Goal: Information Seeking & Learning: Check status

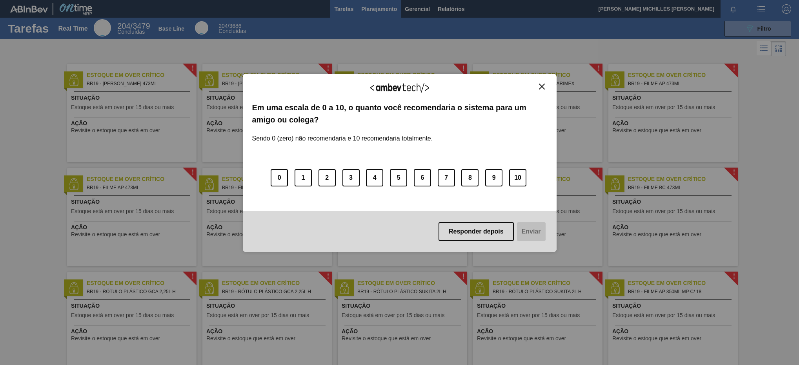
click at [351, 5] on div "Agradecemos seu feedback! Em uma escala de 0 a 10, o quanto você recomendaria o…" at bounding box center [400, 162] width 314 height 343
click at [376, 11] on div "Agradecemos seu feedback! Em uma escala de 0 a 10, o quanto você recomendaria o…" at bounding box center [400, 162] width 314 height 343
drag, startPoint x: 495, startPoint y: 177, endPoint x: 467, endPoint y: 240, distance: 69.0
click at [495, 178] on button "9" at bounding box center [493, 177] width 17 height 17
click at [543, 234] on button "Enviar" at bounding box center [530, 231] width 30 height 19
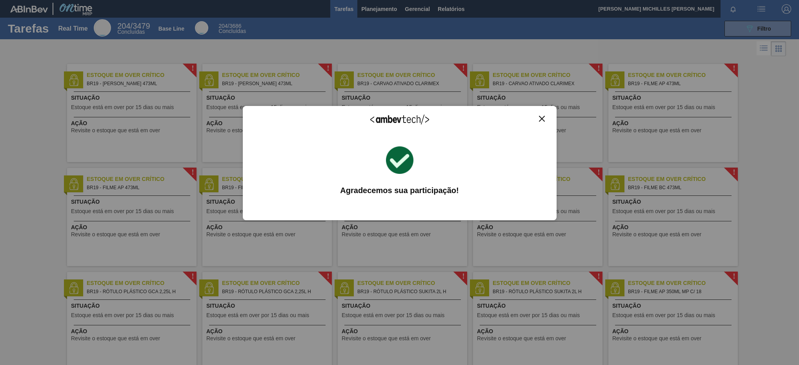
click at [375, 14] on div "Agradecemos seu feedback! Em uma escala de 0 a 10, o quanto você recomendaria o…" at bounding box center [400, 162] width 314 height 343
click at [382, 9] on div "Agradecemos seu feedback! Em uma escala de 0 a 10, o quanto você recomendaria o…" at bounding box center [400, 162] width 314 height 343
click at [542, 119] on img "Close" at bounding box center [542, 119] width 6 height 6
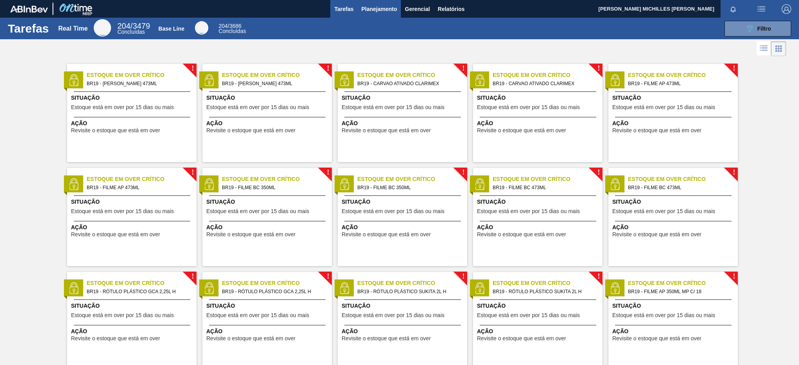
click at [373, 9] on span "Planejamento" at bounding box center [379, 8] width 36 height 9
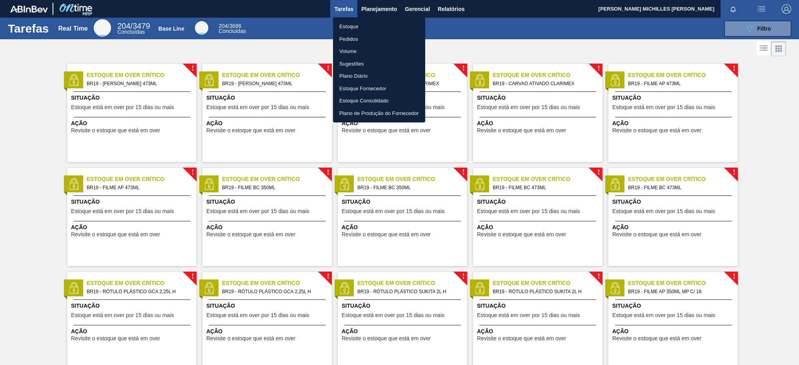
click at [388, 23] on li "Estoque" at bounding box center [379, 26] width 92 height 13
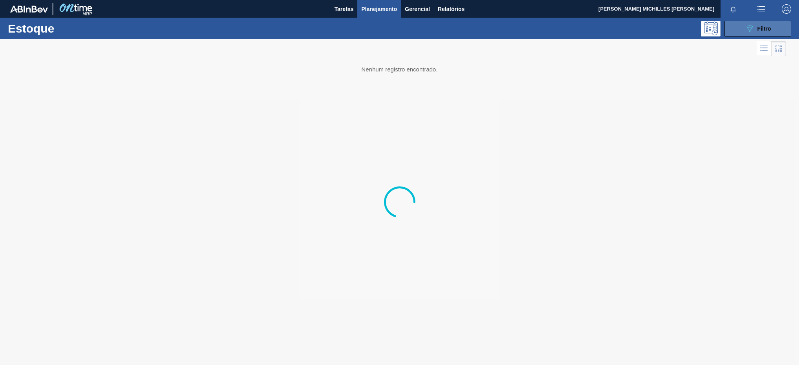
click at [740, 27] on button "089F7B8B-B2A5-4AFE-B5C0-19BA573D28AC Filtro" at bounding box center [757, 29] width 67 height 16
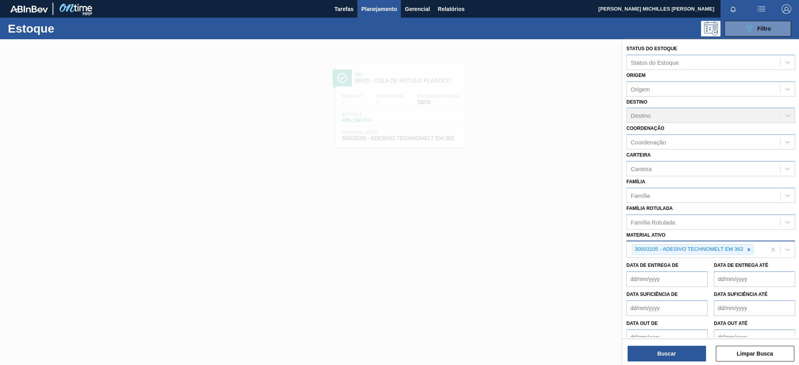
click at [748, 253] on div at bounding box center [748, 249] width 9 height 10
paste ativo "30006636"
type ativo "30006636"
click at [709, 254] on div "30006636" at bounding box center [710, 247] width 169 height 15
click at [718, 243] on div "Material ativo" at bounding box center [703, 248] width 153 height 11
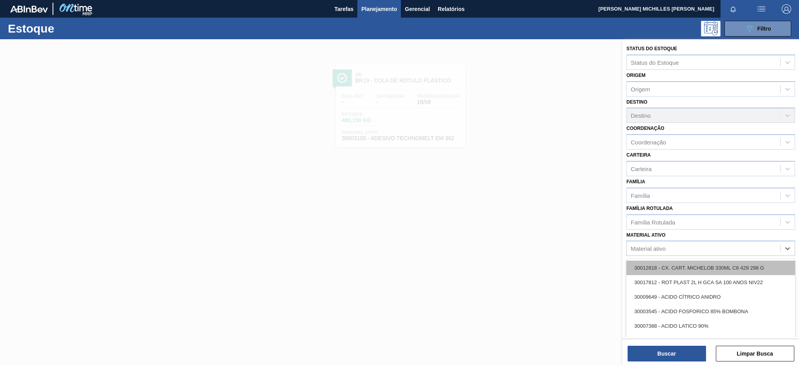
paste ativo "30006636"
type ativo "30006636"
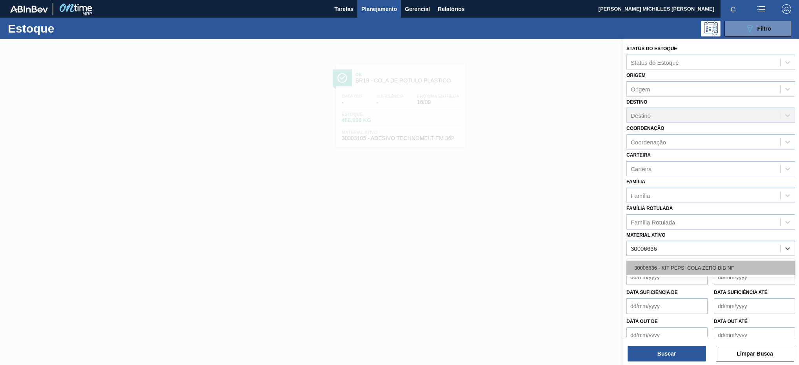
click at [709, 267] on div "30006636 - KIT PEPSI COLA ZERO BIB NF" at bounding box center [710, 267] width 169 height 15
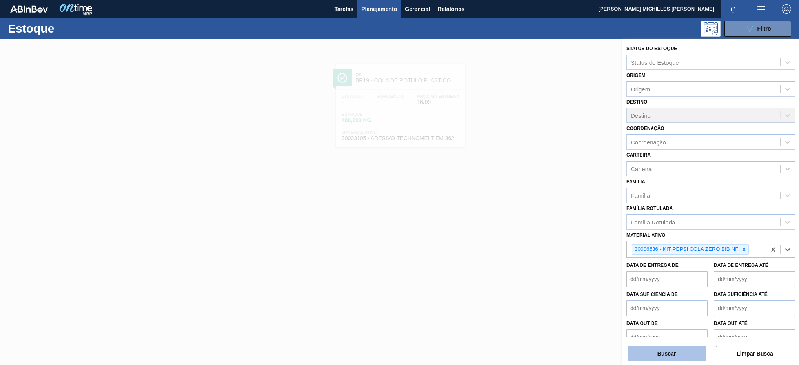
click at [687, 352] on button "Buscar" at bounding box center [666, 353] width 78 height 16
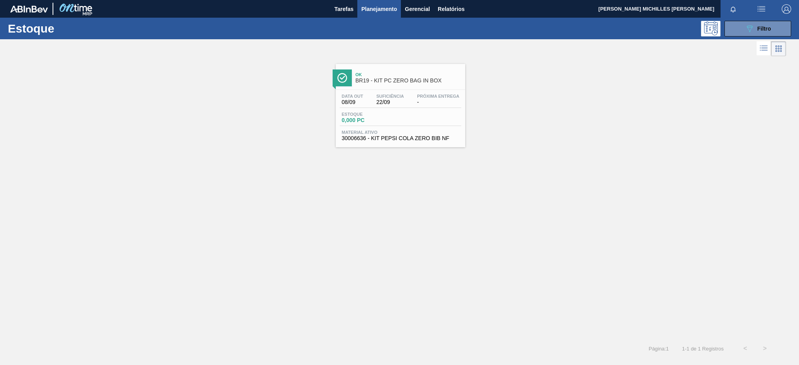
click at [412, 104] on div "Data out 08/09 Suficiência 22/09 Próxima Entrega -" at bounding box center [401, 101] width 122 height 14
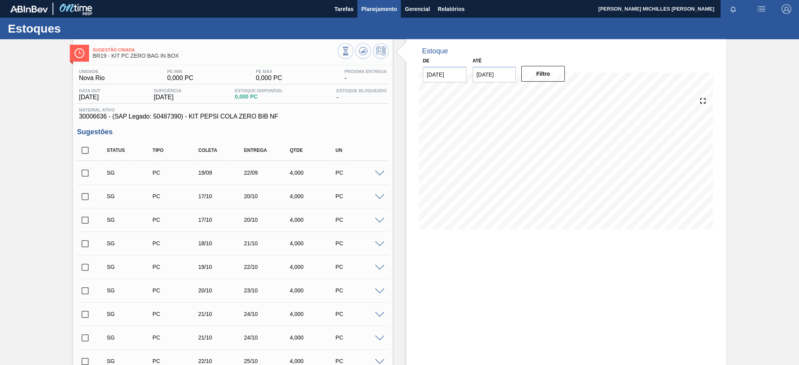
click at [387, 10] on span "Planejamento" at bounding box center [379, 8] width 36 height 9
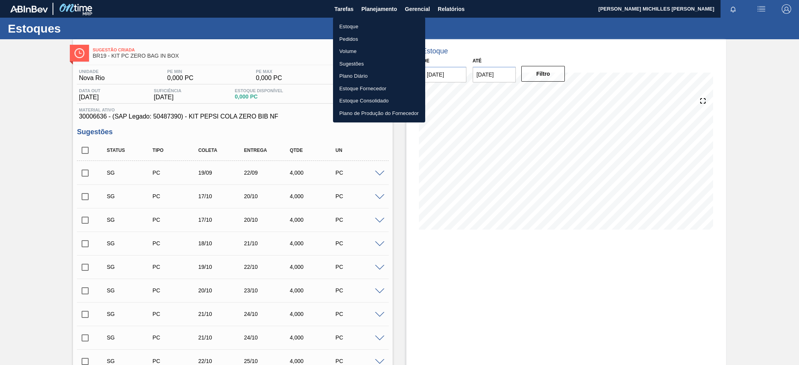
click at [372, 23] on li "Estoque" at bounding box center [379, 26] width 92 height 13
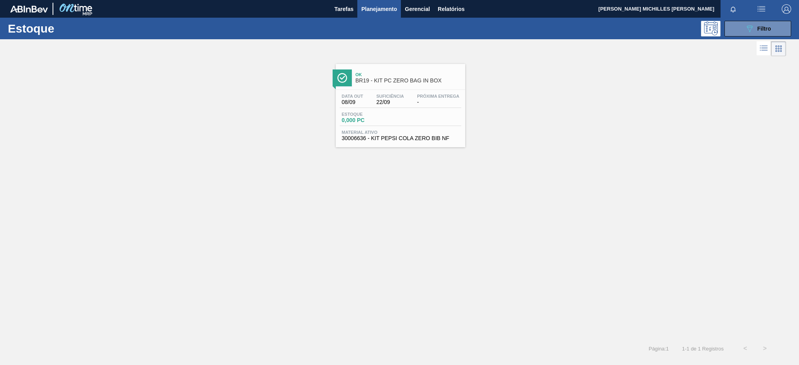
click at [734, 37] on div "Estoque 089F7B8B-B2A5-4AFE-B5C0-19BA573D28AC Filtro" at bounding box center [399, 29] width 799 height 22
click at [739, 35] on button "089F7B8B-B2A5-4AFE-B5C0-19BA573D28AC Filtro" at bounding box center [757, 29] width 67 height 16
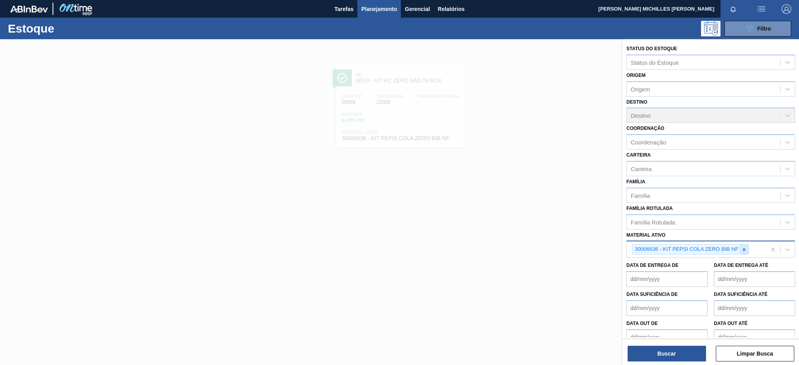
click at [742, 248] on icon at bounding box center [743, 249] width 5 height 5
paste ativo "30007743"
type ativo "30007743"
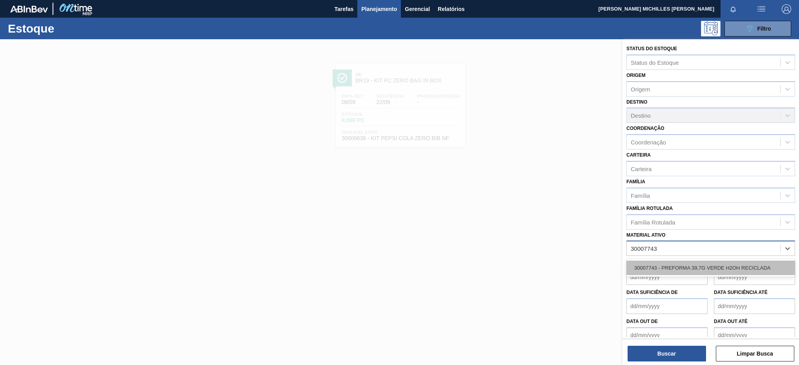
click at [710, 267] on div "30007743 - PREFORMA 39,7G VERDE H2OH RECICLADA" at bounding box center [710, 267] width 169 height 15
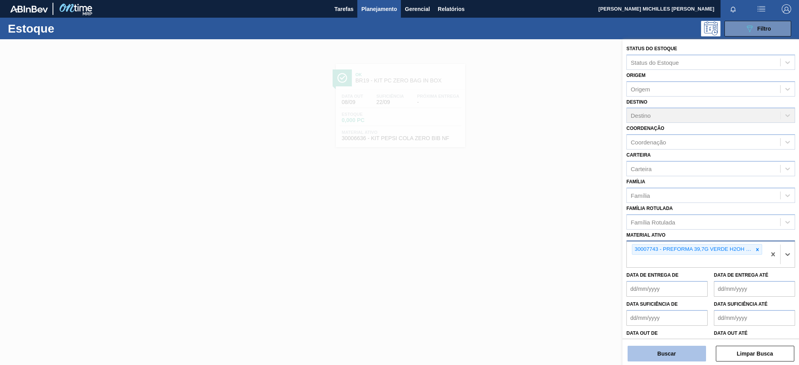
click at [680, 351] on button "Buscar" at bounding box center [666, 353] width 78 height 16
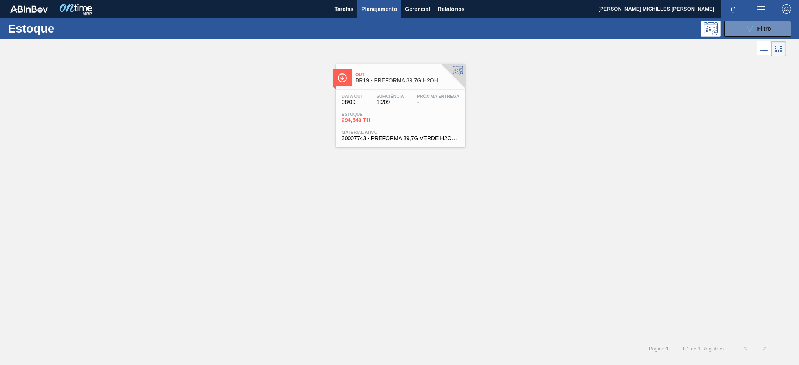
click at [393, 102] on span "19/09" at bounding box center [389, 102] width 27 height 6
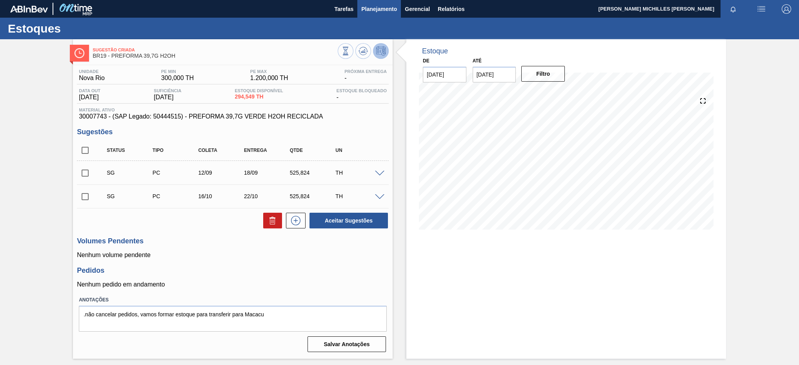
click at [374, 4] on button "Planejamento" at bounding box center [379, 9] width 44 height 18
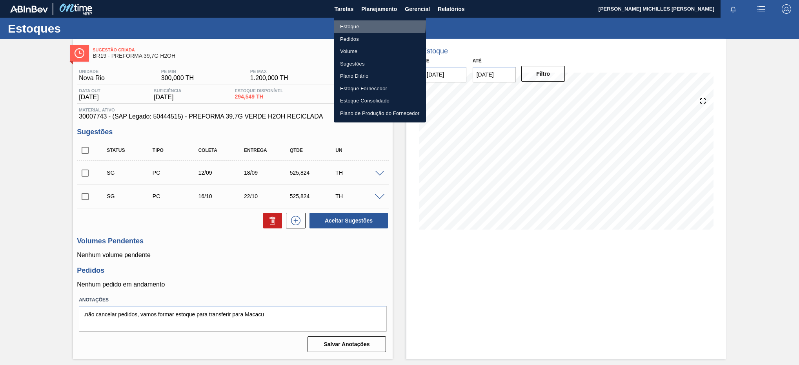
click at [353, 23] on li "Estoque" at bounding box center [380, 26] width 92 height 13
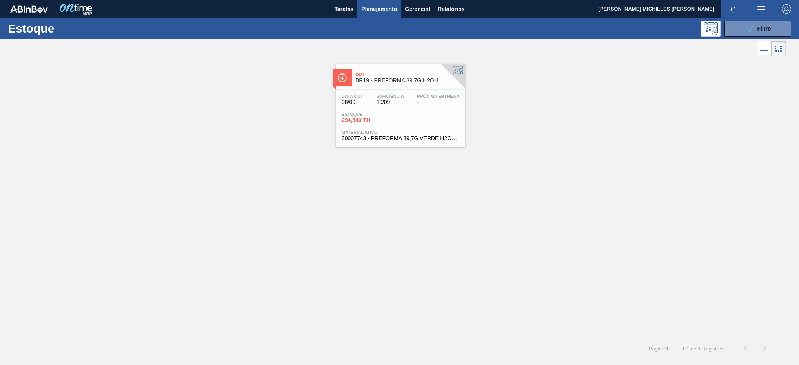
drag, startPoint x: 792, startPoint y: 26, endPoint x: 787, endPoint y: 32, distance: 7.3
click at [789, 27] on div "089F7B8B-B2A5-4AFE-B5C0-19BA573D28AC Filtro" at bounding box center [757, 29] width 75 height 16
click at [786, 32] on button "089F7B8B-B2A5-4AFE-B5C0-19BA573D28AC Filtro" at bounding box center [757, 29] width 67 height 16
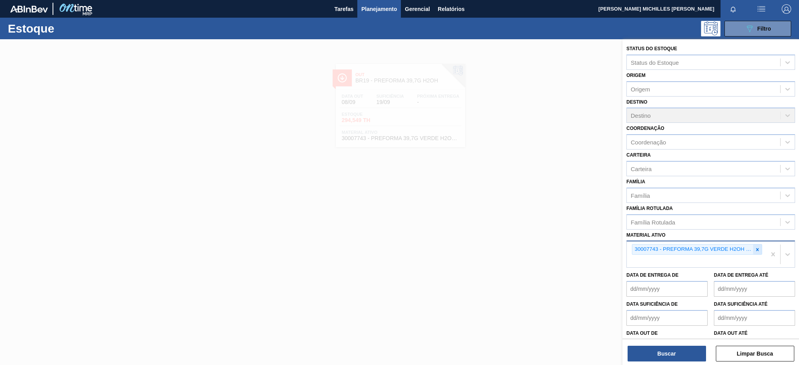
click at [757, 252] on div at bounding box center [757, 249] width 9 height 10
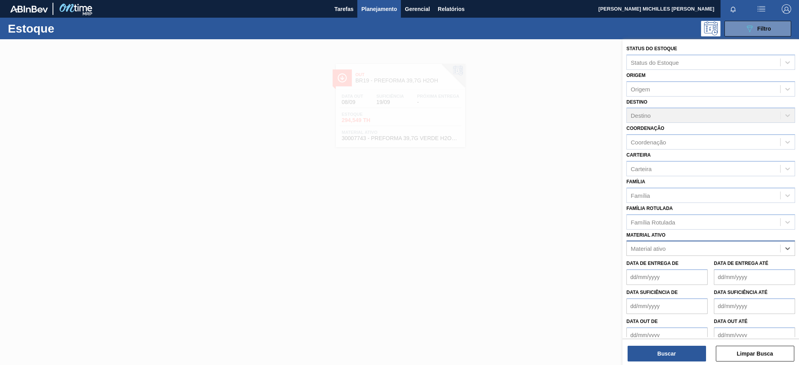
paste ativo "30003164"
type ativo "30003164"
click at [708, 273] on div "30003164 - PREFORMA 20,08G VERDE RECICLADA" at bounding box center [710, 267] width 169 height 15
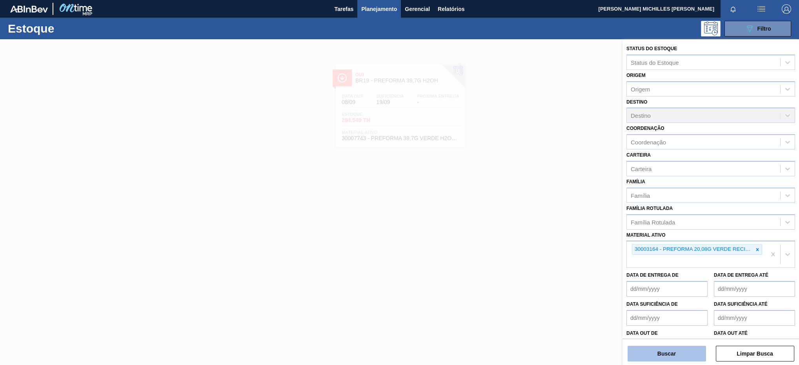
click at [686, 354] on button "Buscar" at bounding box center [666, 353] width 78 height 16
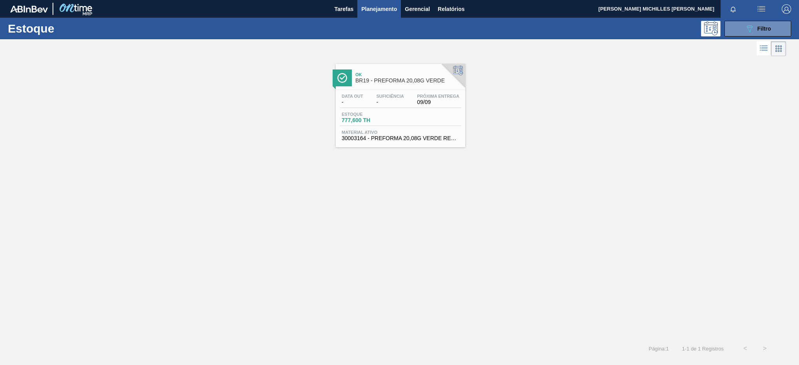
click at [410, 107] on div "Data out - Suficiência - Próxima Entrega 09/09" at bounding box center [401, 101] width 122 height 14
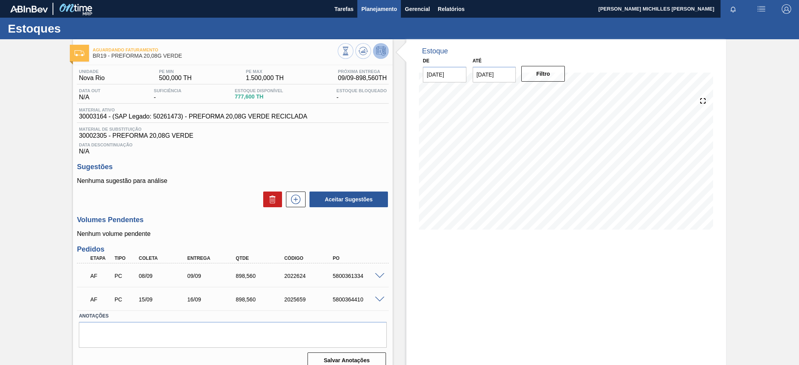
click at [361, 8] on span "Planejamento" at bounding box center [379, 8] width 36 height 9
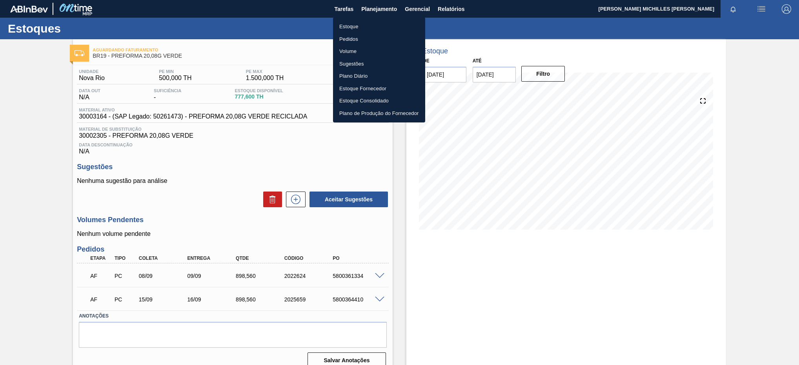
click at [353, 40] on li "Pedidos" at bounding box center [379, 39] width 92 height 13
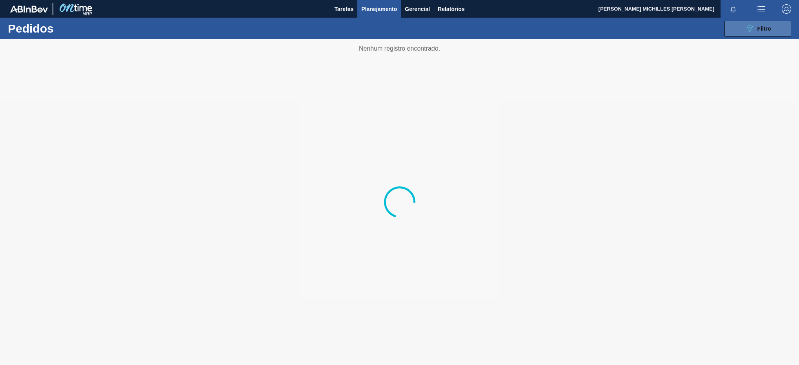
click at [734, 23] on button "089F7B8B-B2A5-4AFE-B5C0-19BA573D28AC Filtro" at bounding box center [757, 29] width 67 height 16
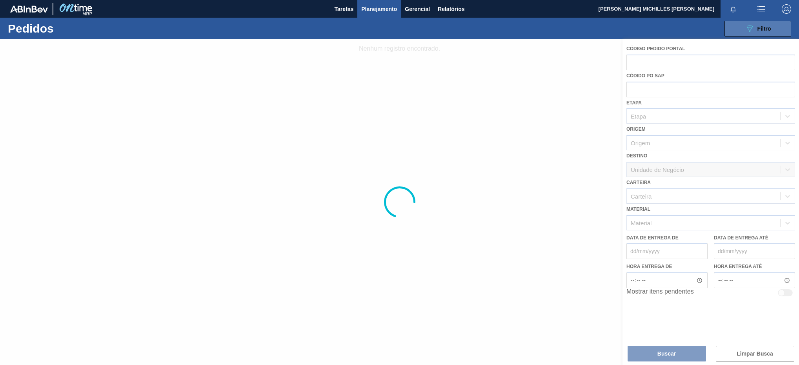
click at [746, 22] on button "089F7B8B-B2A5-4AFE-B5C0-19BA573D28AC Filtro" at bounding box center [757, 29] width 67 height 16
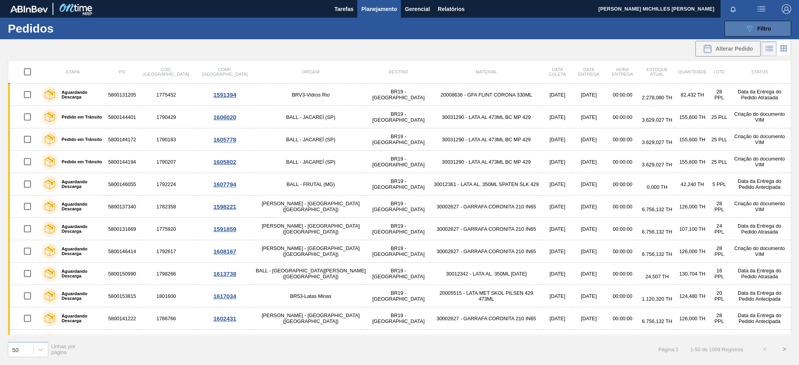
click at [765, 25] on span "Filtro" at bounding box center [764, 28] width 14 height 6
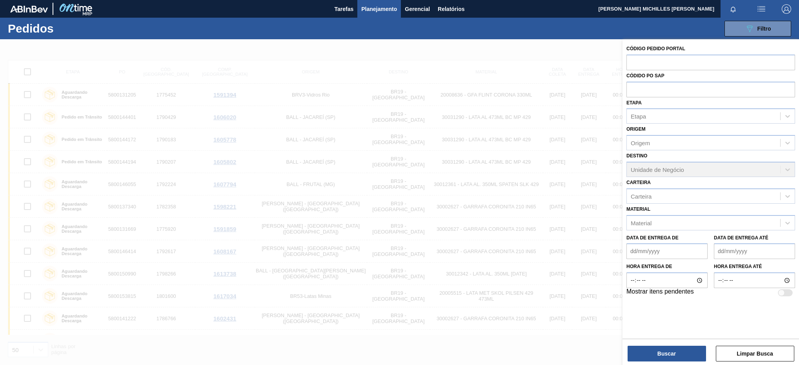
click at [375, 12] on span "Planejamento" at bounding box center [379, 8] width 36 height 9
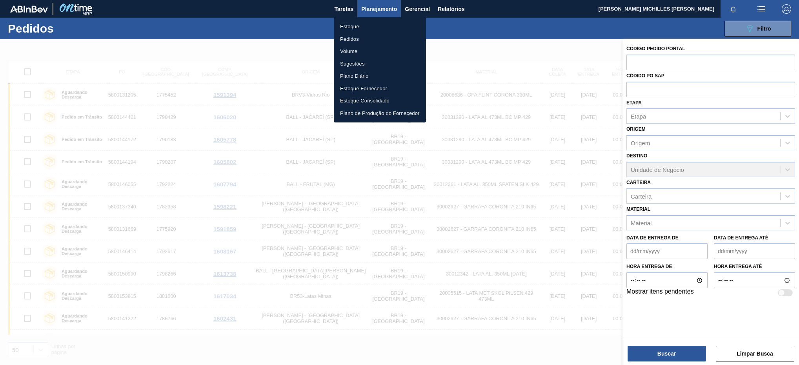
click at [371, 22] on li "Estoque" at bounding box center [380, 26] width 92 height 13
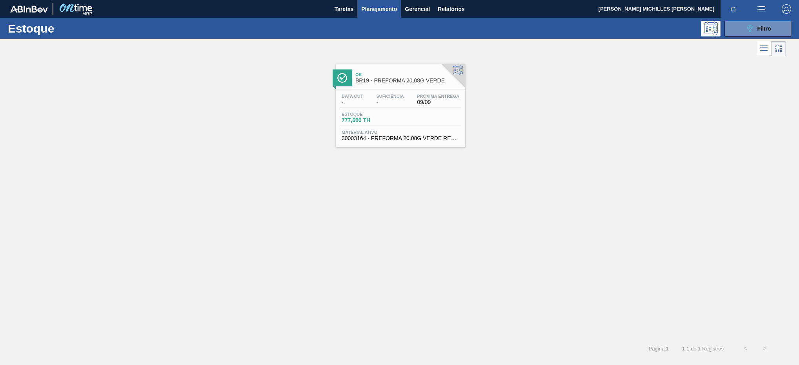
drag, startPoint x: 763, startPoint y: 25, endPoint x: 756, endPoint y: 38, distance: 14.7
click at [762, 27] on div "089F7B8B-B2A5-4AFE-B5C0-19BA573D28AC Filtro" at bounding box center [758, 28] width 26 height 9
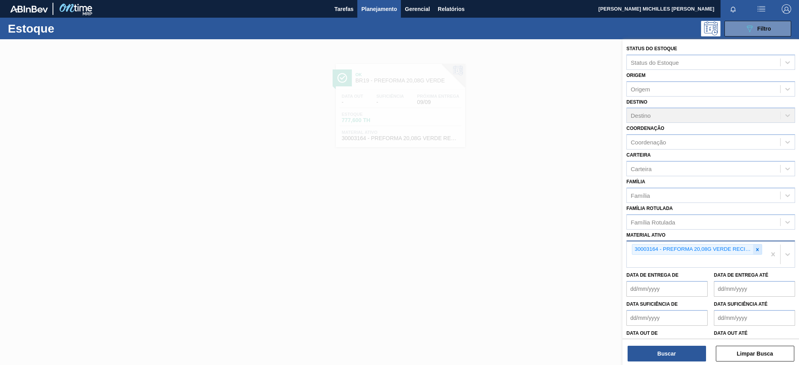
click at [759, 247] on div at bounding box center [757, 249] width 9 height 10
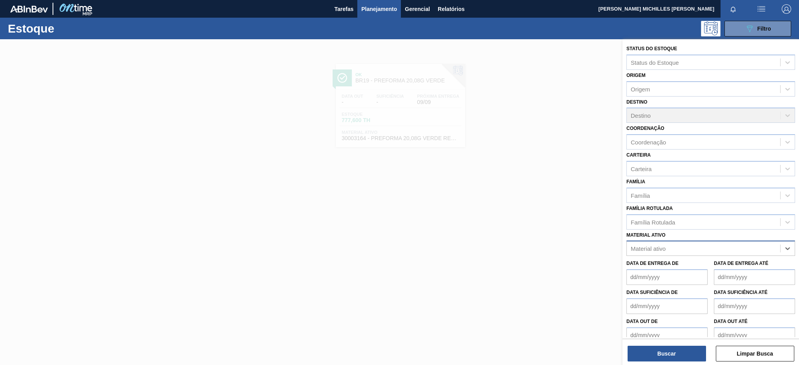
paste ativo "30007743"
type ativo "30007743"
drag, startPoint x: 715, startPoint y: 266, endPoint x: 713, endPoint y: 270, distance: 4.2
click at [714, 267] on div "30007743 - PREFORMA 39,7G VERDE H2OH RECICLADA" at bounding box center [710, 267] width 169 height 15
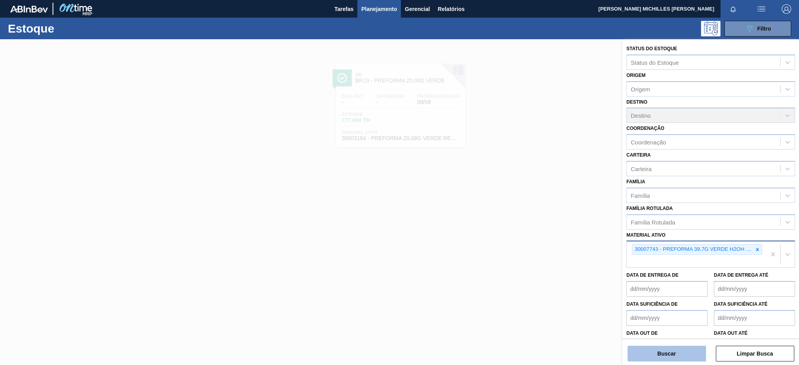
click at [699, 346] on button "Buscar" at bounding box center [666, 353] width 78 height 16
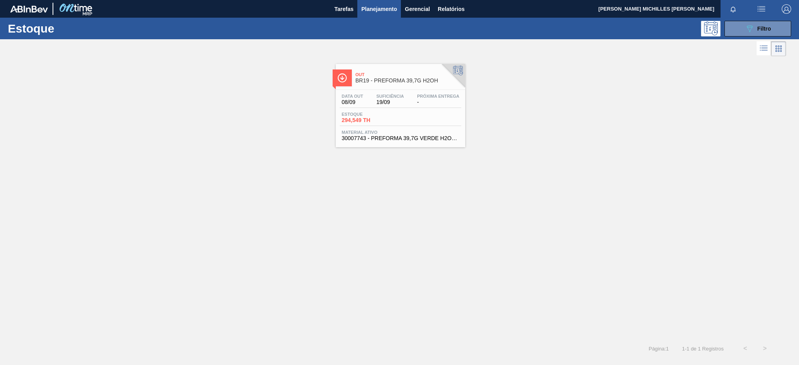
click at [672, 178] on div "Out BR19 - PREFORMA 39,7G H2OH Data out 08/09 Suficiência 19/09 Próxima Entrega…" at bounding box center [399, 198] width 799 height 280
click at [405, 85] on div "Out BR19 - PREFORMA 39,7G H2OH" at bounding box center [408, 78] width 106 height 18
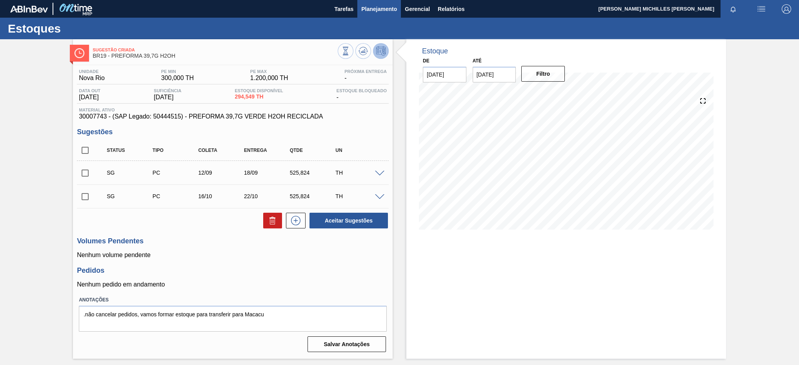
click at [380, 12] on span "Planejamento" at bounding box center [379, 8] width 36 height 9
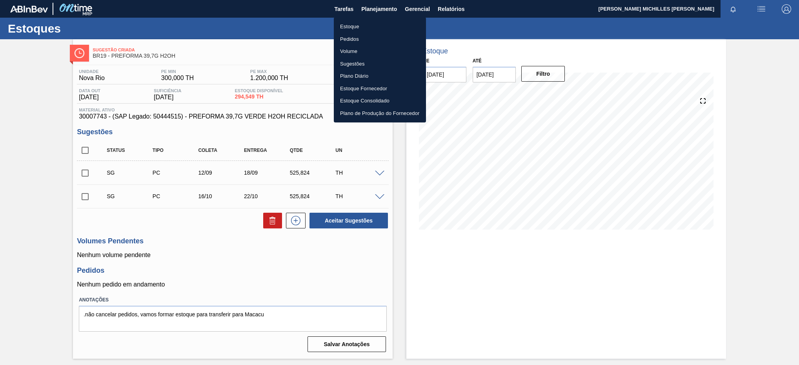
click at [366, 39] on li "Pedidos" at bounding box center [380, 39] width 92 height 13
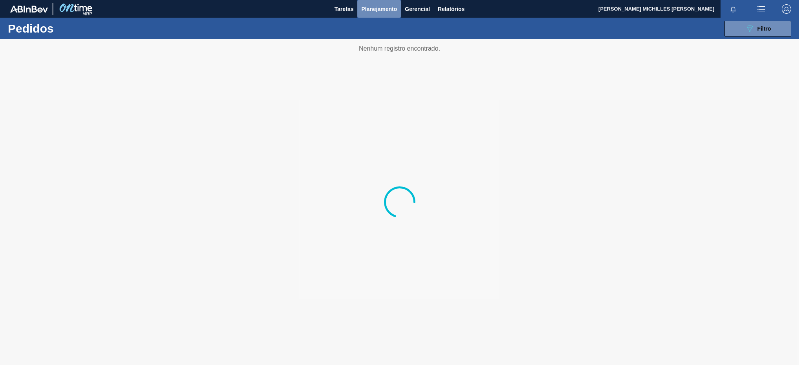
click at [370, 9] on span "Planejamento" at bounding box center [379, 8] width 36 height 9
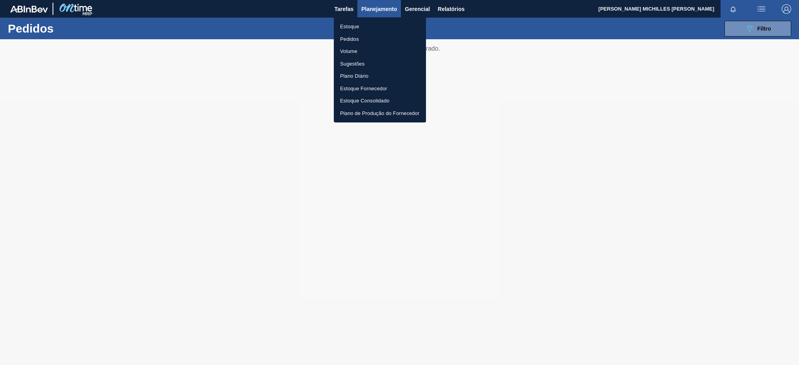
drag, startPoint x: 357, startPoint y: 27, endPoint x: 361, endPoint y: 27, distance: 4.3
click at [357, 27] on li "Estoque" at bounding box center [380, 26] width 92 height 13
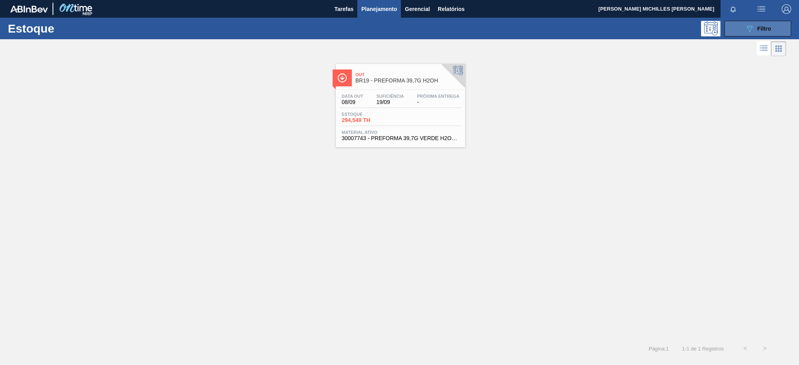
click at [761, 27] on span "Filtro" at bounding box center [764, 28] width 14 height 6
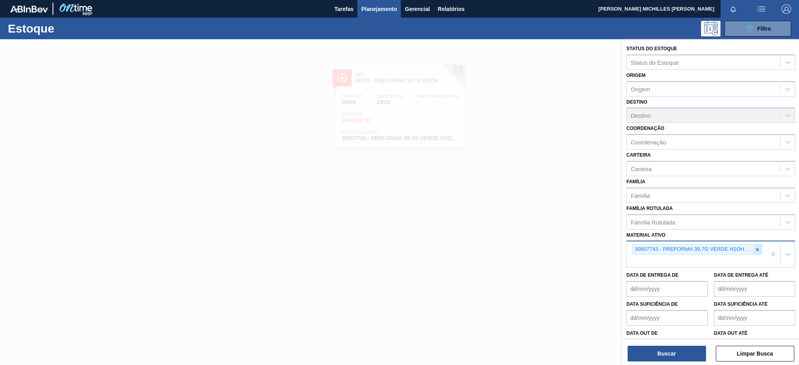
click at [758, 251] on icon at bounding box center [756, 249] width 5 height 5
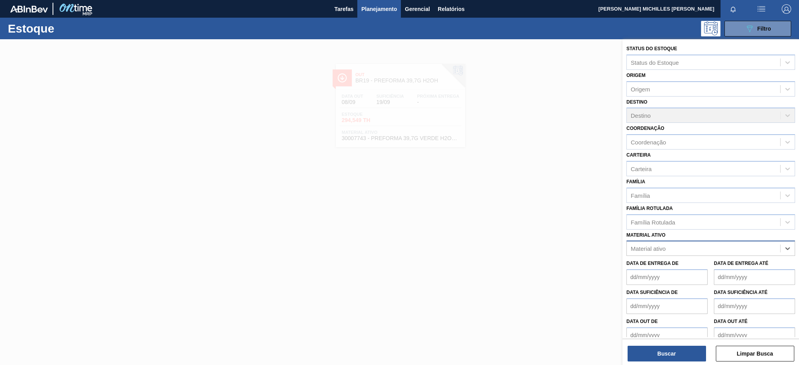
paste ativo "30003814"
type ativo "30003814"
click at [700, 268] on div "30003814 - ROT PLAST 600ML H SW GCA NIV22" at bounding box center [710, 267] width 169 height 15
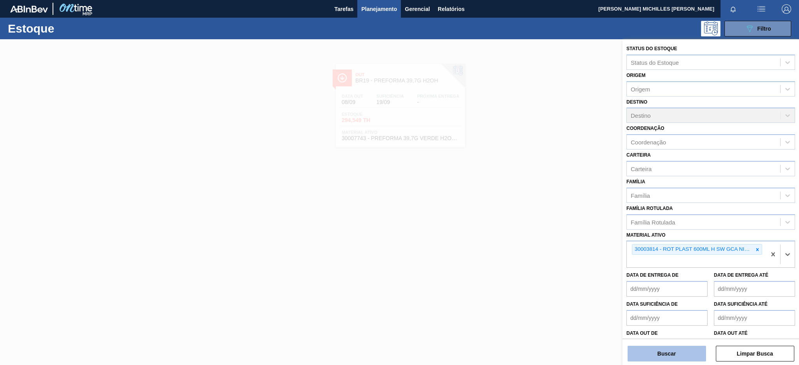
click at [678, 359] on button "Buscar" at bounding box center [666, 353] width 78 height 16
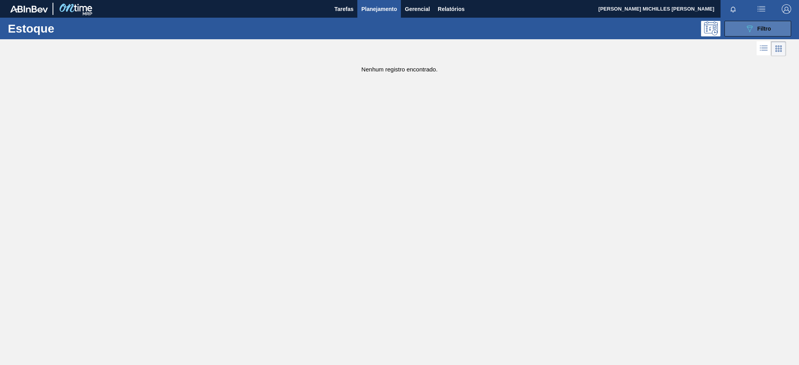
click at [740, 31] on button "089F7B8B-B2A5-4AFE-B5C0-19BA573D28AC Filtro" at bounding box center [757, 29] width 67 height 16
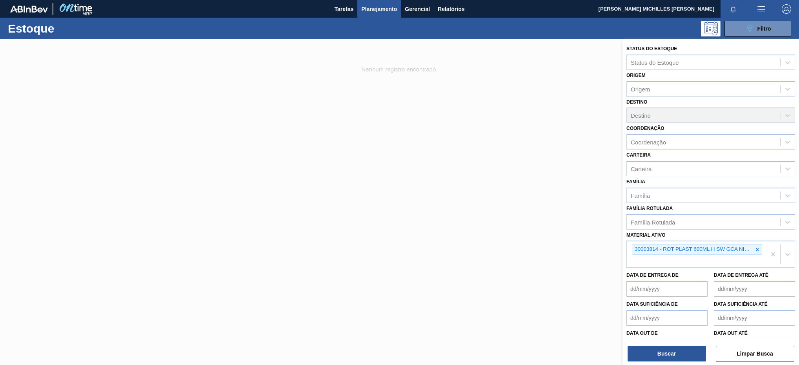
click at [467, 279] on div at bounding box center [399, 221] width 799 height 365
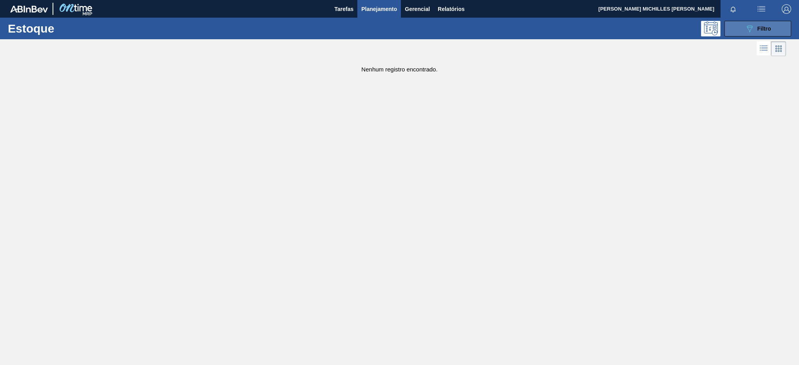
click at [752, 24] on icon "089F7B8B-B2A5-4AFE-B5C0-19BA573D28AC" at bounding box center [749, 28] width 9 height 9
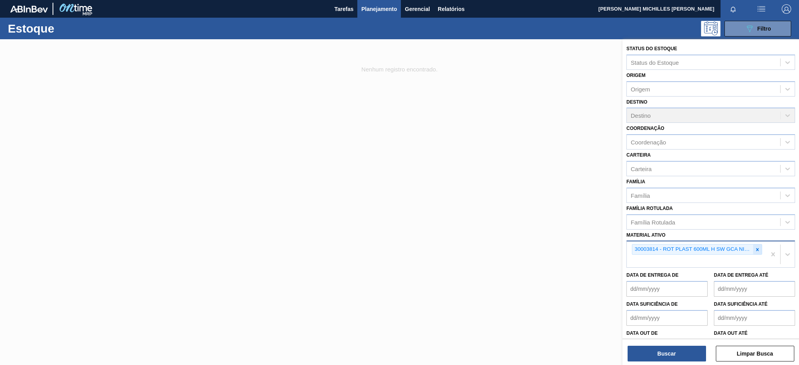
click at [756, 249] on icon at bounding box center [756, 249] width 5 height 5
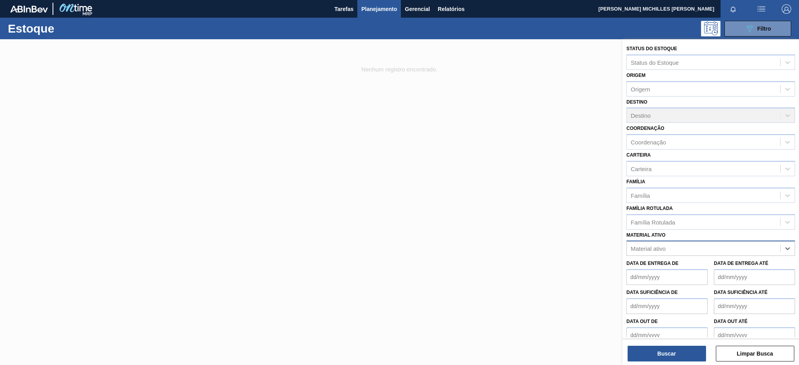
paste ativo "30003814"
type ativo "30003814"
click at [709, 273] on div "30003814 - ROT PLAST 600ML H SW GCA NIV22" at bounding box center [710, 267] width 169 height 15
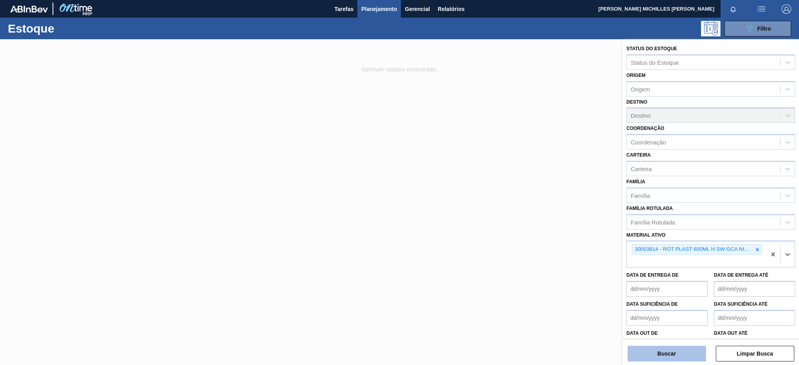
click at [673, 353] on button "Buscar" at bounding box center [666, 353] width 78 height 16
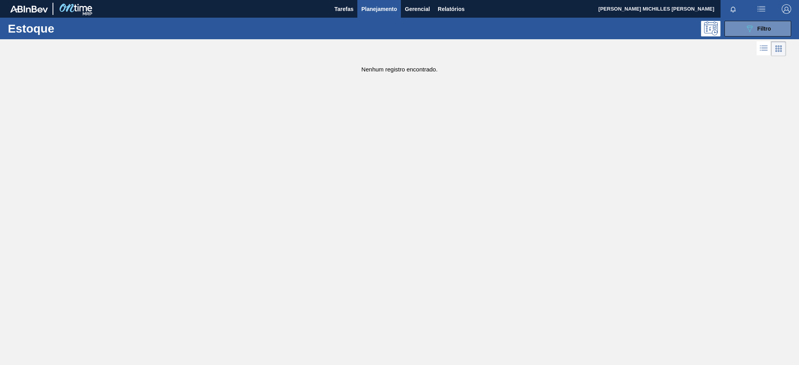
drag, startPoint x: 769, startPoint y: 33, endPoint x: 760, endPoint y: 59, distance: 27.2
click at [770, 36] on button "089F7B8B-B2A5-4AFE-B5C0-19BA573D28AC Filtro" at bounding box center [757, 29] width 67 height 16
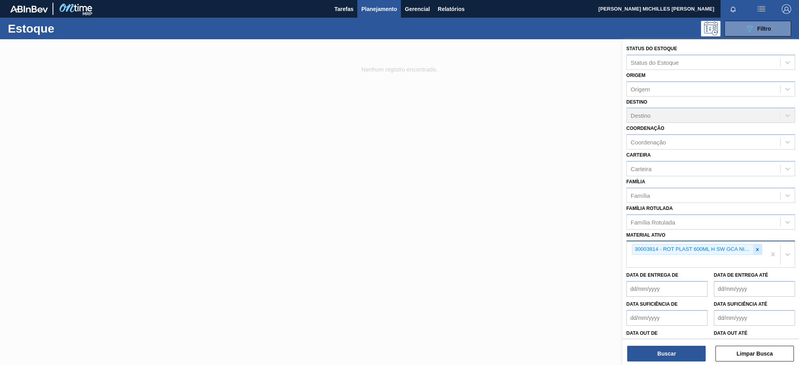
click at [756, 249] on icon at bounding box center [757, 249] width 3 height 3
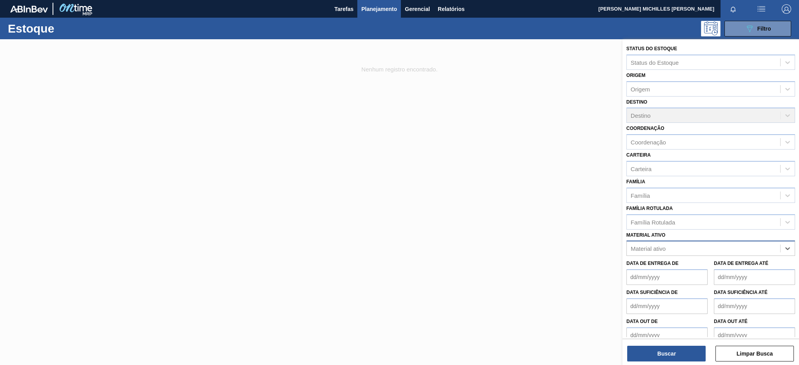
click at [745, 249] on div "Material ativo" at bounding box center [703, 248] width 153 height 11
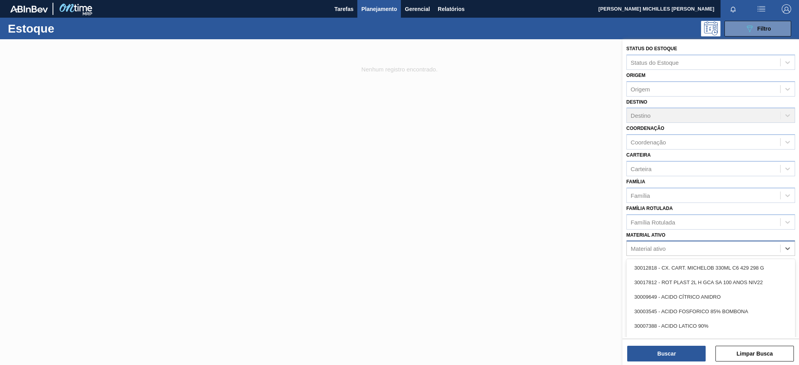
paste ativo "30003814"
type ativo "30003814"
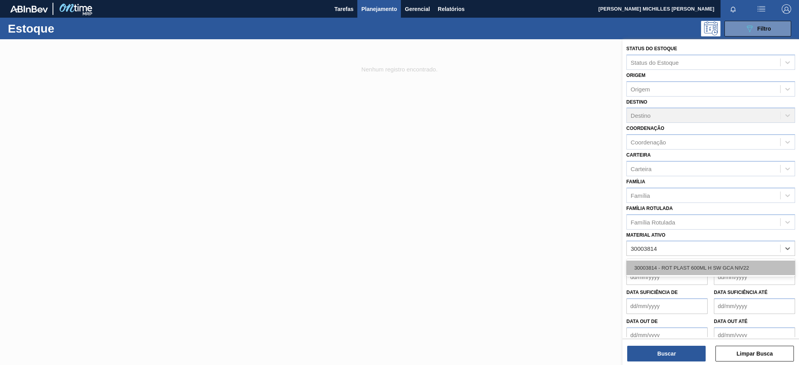
click at [653, 268] on div "30003814 - ROT PLAST 600ML H SW GCA NIV22" at bounding box center [710, 267] width 169 height 15
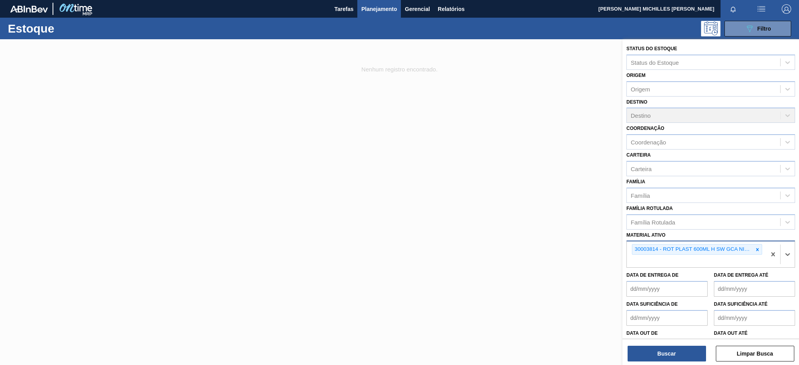
click at [757, 249] on icon at bounding box center [756, 249] width 5 height 5
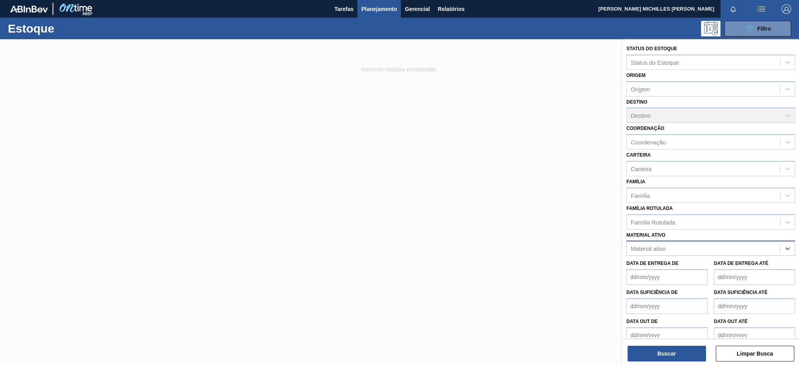
paste ativo "30002189"
type ativo "30002189"
click at [695, 274] on div "30002189 - ROT PLAST 2L H GCA NIV22" at bounding box center [710, 267] width 169 height 15
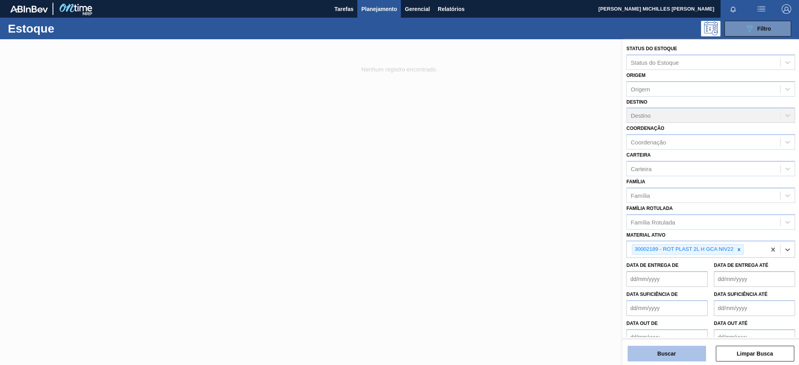
click at [675, 354] on button "Buscar" at bounding box center [666, 353] width 78 height 16
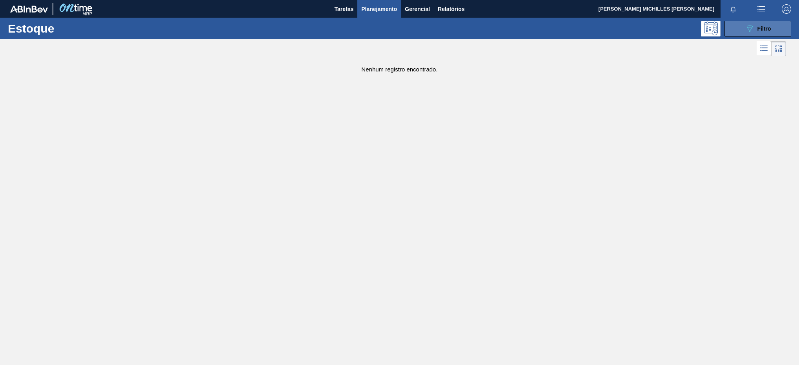
click at [773, 29] on button "089F7B8B-B2A5-4AFE-B5C0-19BA573D28AC Filtro" at bounding box center [757, 29] width 67 height 16
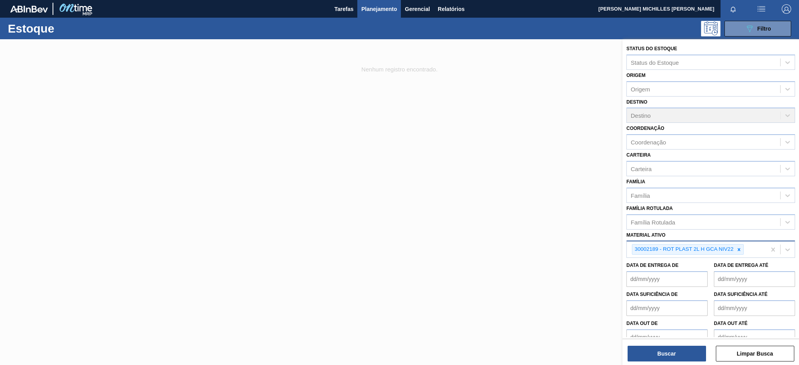
click at [755, 253] on div "30002189 - ROT PLAST 2L H GCA NIV22" at bounding box center [696, 249] width 139 height 16
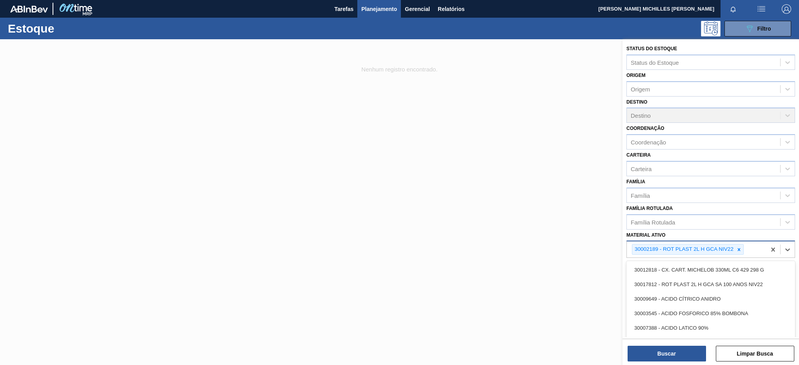
paste ativo "30034314"
type ativo "30034314"
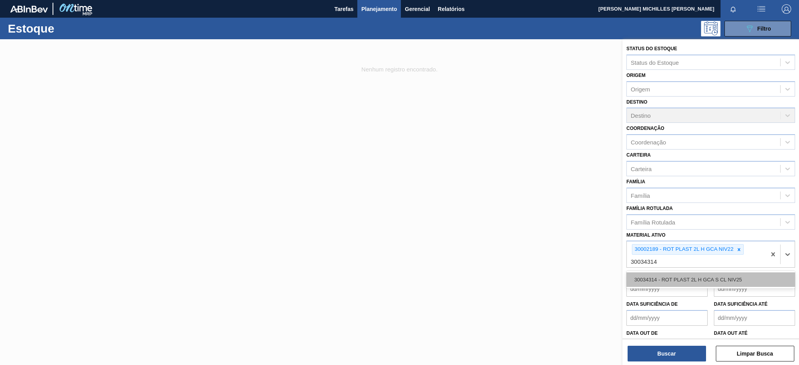
click at [707, 273] on div "30034314 - ROT PLAST 2L H GCA S CL NIV25" at bounding box center [710, 279] width 169 height 15
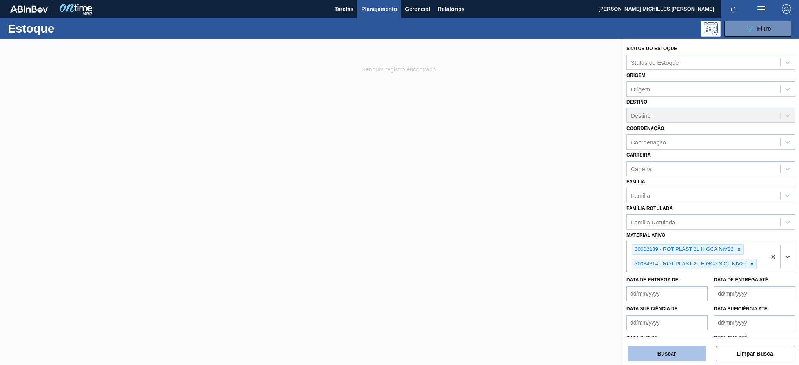
click at [685, 355] on button "Buscar" at bounding box center [666, 353] width 78 height 16
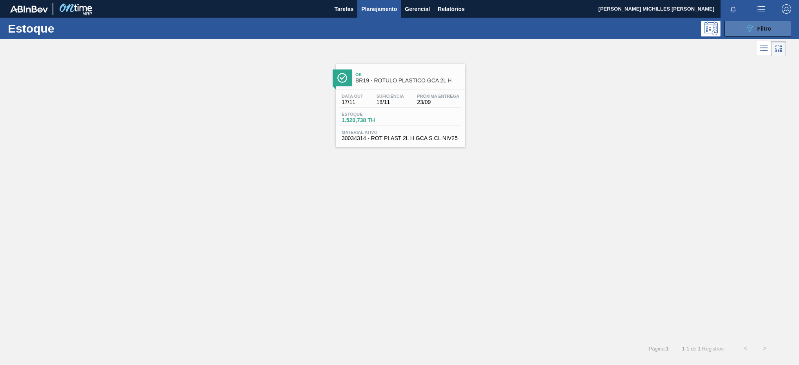
click at [763, 29] on span "Filtro" at bounding box center [764, 28] width 14 height 6
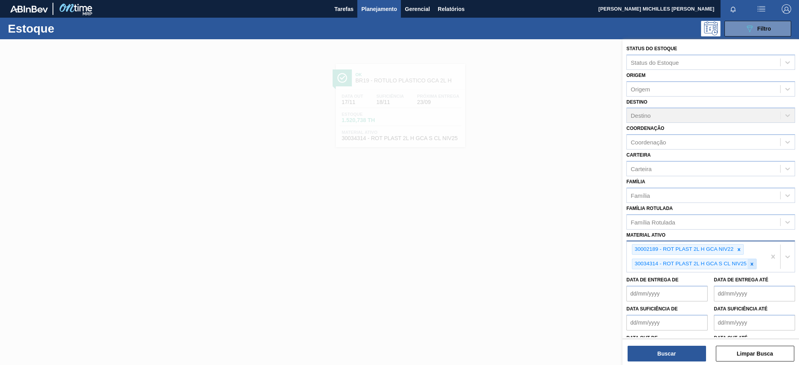
click at [749, 263] on div at bounding box center [751, 264] width 9 height 10
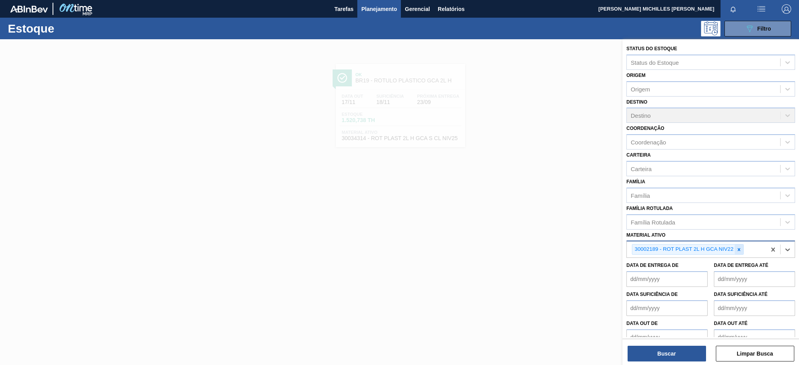
click at [741, 248] on div at bounding box center [738, 249] width 9 height 10
paste ativo "30031671"
type ativo "30031671"
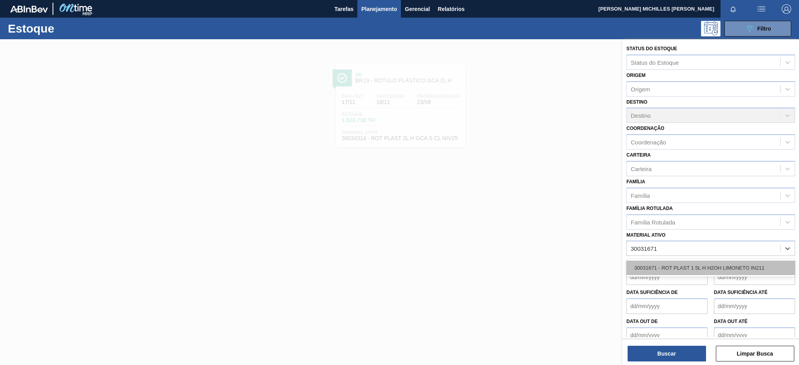
click at [706, 260] on div "30031671 - ROT PLAST 1 5L H H2OH LIMONETO IN211" at bounding box center [710, 267] width 169 height 15
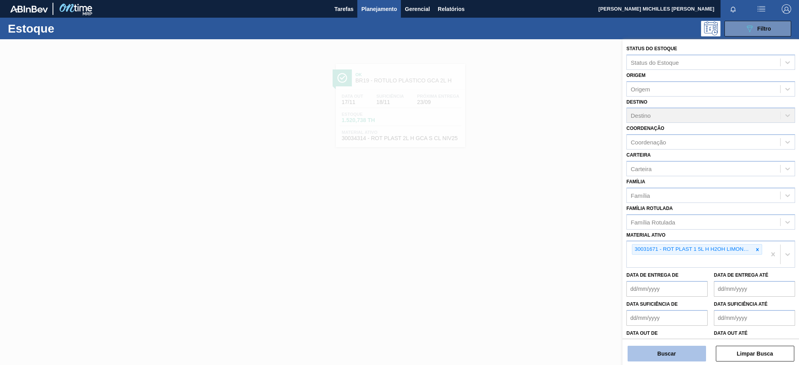
click at [640, 358] on button "Buscar" at bounding box center [666, 353] width 78 height 16
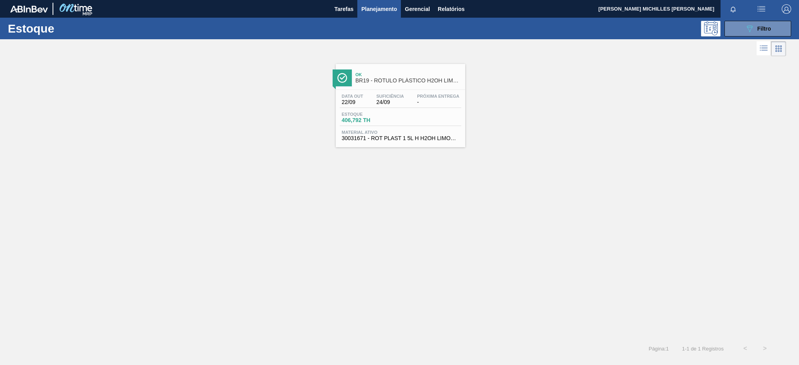
click at [420, 114] on div "Estoque 406,792 TH" at bounding box center [401, 119] width 122 height 14
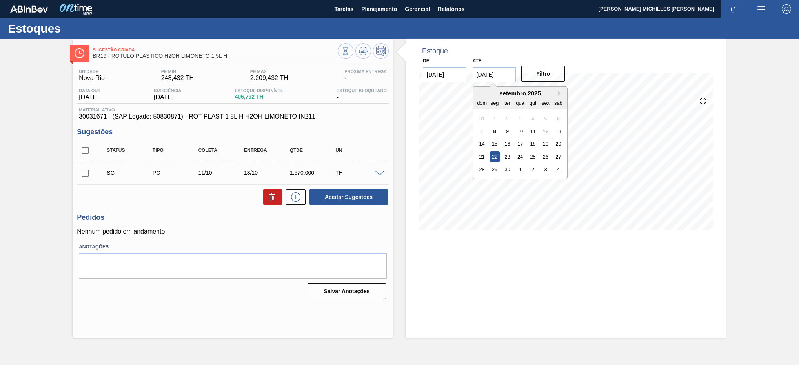
drag, startPoint x: 505, startPoint y: 73, endPoint x: 462, endPoint y: 73, distance: 42.7
click at [462, 73] on div "De 08/09/2025 Até 22/09/2025 Next Month setembro 2025 dom seg ter qua qui sex s…" at bounding box center [494, 68] width 157 height 27
click at [558, 169] on div "4" at bounding box center [558, 169] width 11 height 11
type input "04/10/2025"
click at [556, 77] on button "Filtro" at bounding box center [543, 74] width 44 height 16
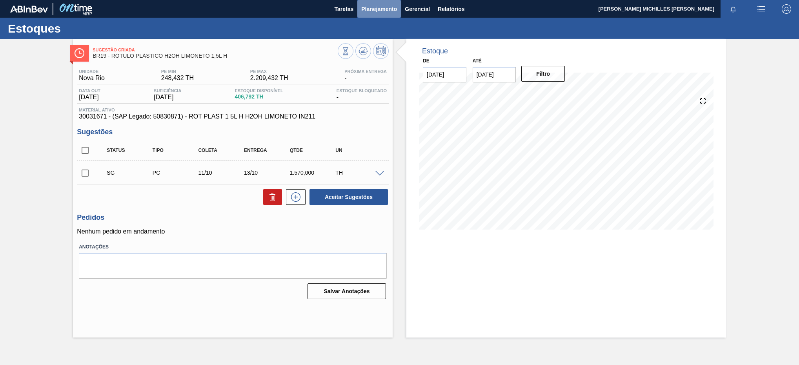
click at [376, 10] on span "Planejamento" at bounding box center [379, 8] width 36 height 9
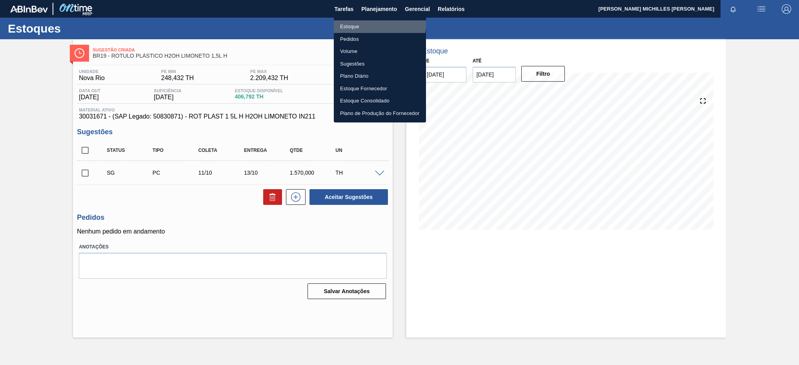
click at [368, 22] on li "Estoque" at bounding box center [380, 26] width 92 height 13
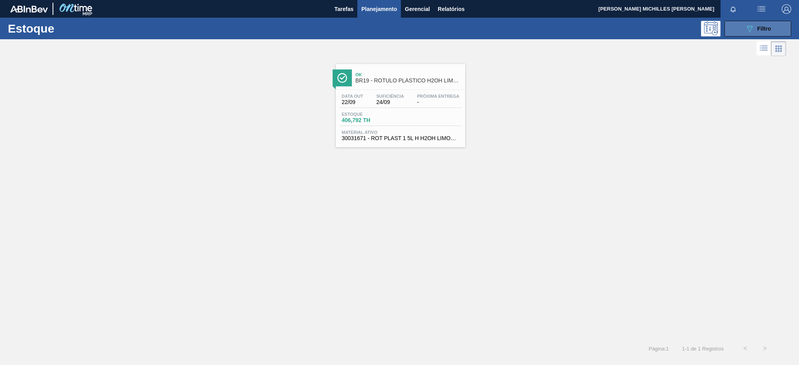
click at [778, 23] on button "089F7B8B-B2A5-4AFE-B5C0-19BA573D28AC Filtro" at bounding box center [757, 29] width 67 height 16
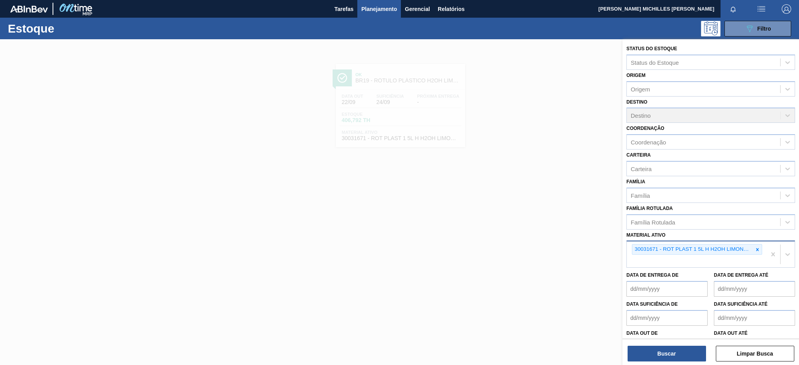
click at [754, 252] on div at bounding box center [757, 249] width 9 height 10
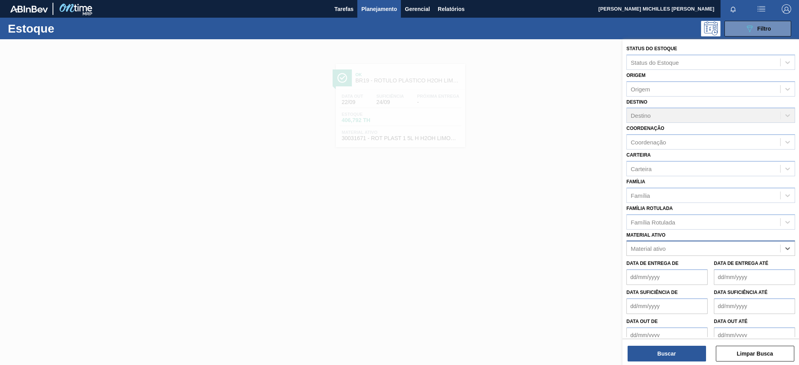
paste ativo "30004672"
type ativo "30004672"
click at [715, 271] on div "30004672 - FILME CONT LISO 860X45 MICRAS" at bounding box center [710, 267] width 169 height 15
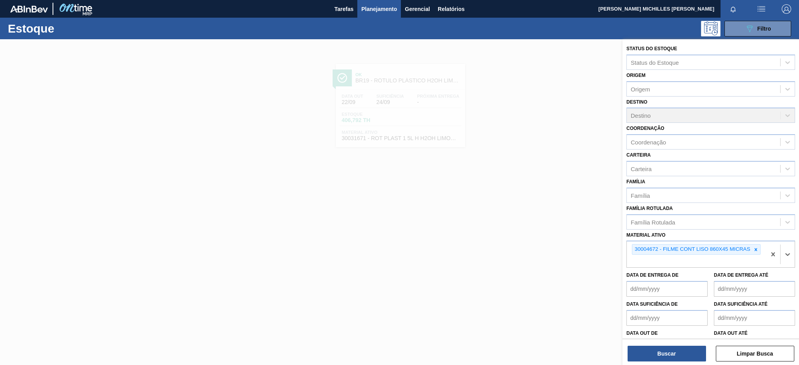
click at [675, 362] on div "Status do Estoque Status do Estoque Origem Origem Destino Destino Coordenação C…" at bounding box center [710, 202] width 176 height 327
click at [677, 355] on button "Buscar" at bounding box center [666, 353] width 78 height 16
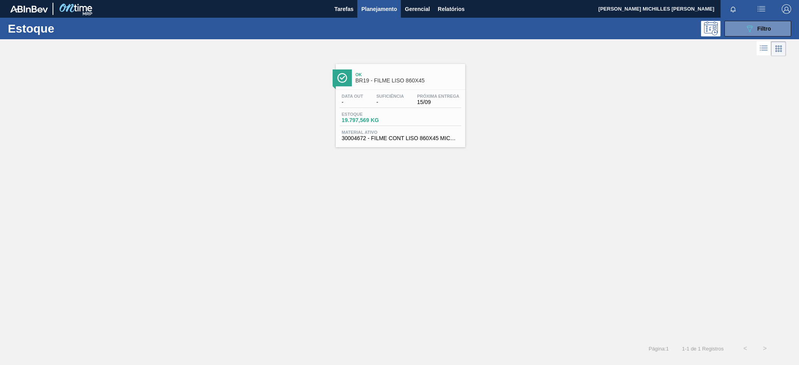
click at [403, 107] on div "Data out - Suficiência - Próxima Entrega 15/09" at bounding box center [401, 101] width 122 height 14
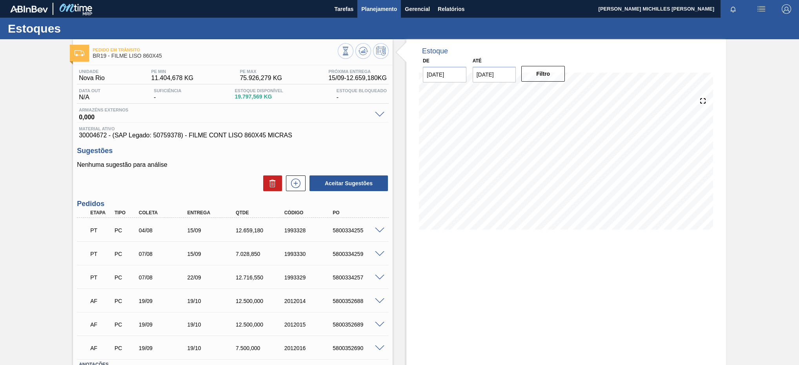
click at [382, 9] on span "Planejamento" at bounding box center [379, 8] width 36 height 9
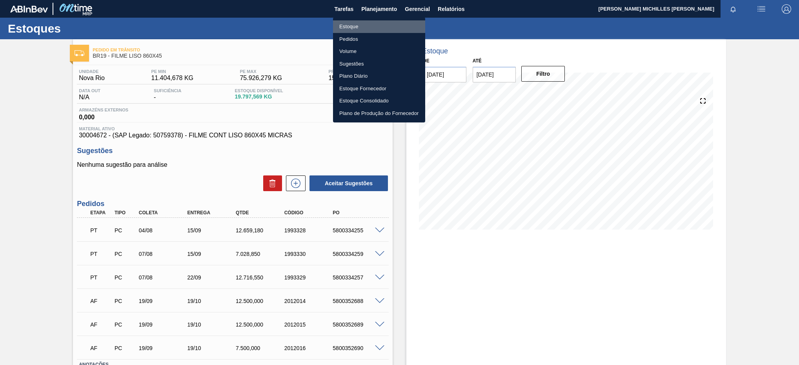
click at [387, 25] on li "Estoque" at bounding box center [379, 26] width 92 height 13
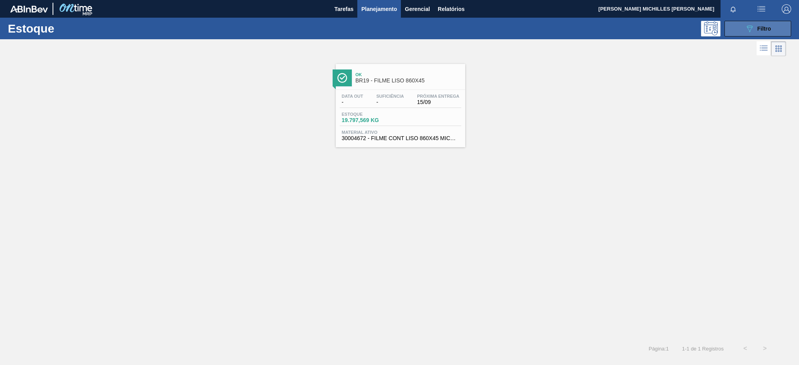
click at [773, 26] on button "089F7B8B-B2A5-4AFE-B5C0-19BA573D28AC Filtro" at bounding box center [757, 29] width 67 height 16
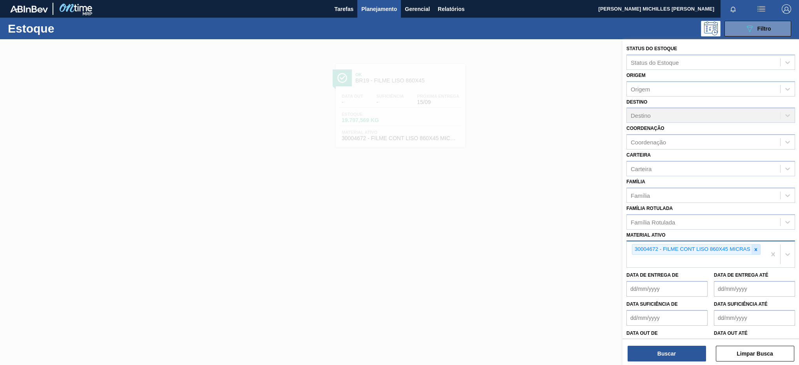
click at [759, 249] on div at bounding box center [755, 249] width 9 height 10
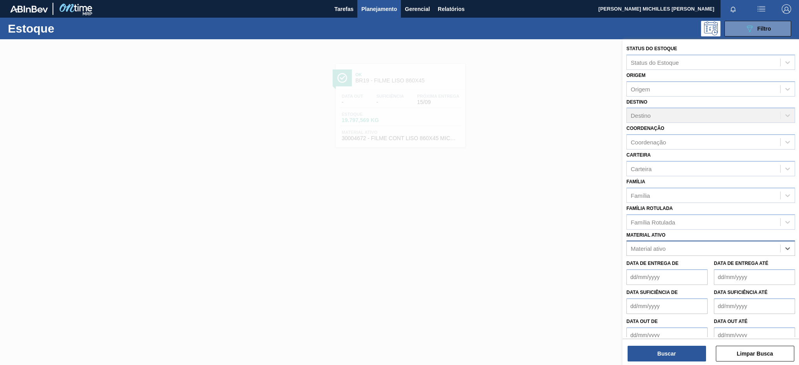
paste ativo "30003623"
type ativo "30003623"
click at [719, 266] on div "30003623 - FILME STRETCH;500 MM;23 MICRA;;HISTRETCH" at bounding box center [710, 267] width 169 height 15
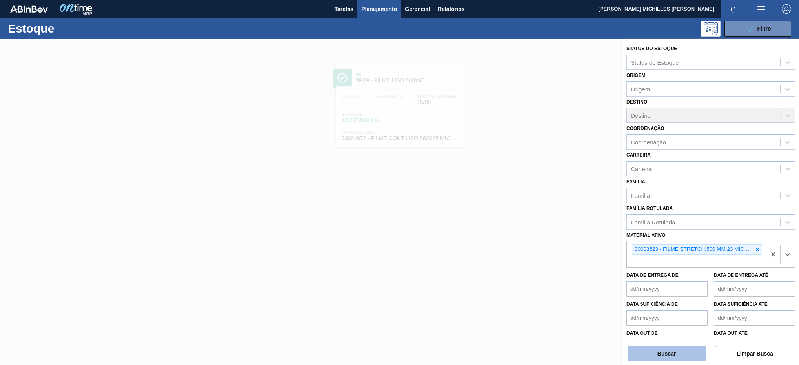
click at [673, 348] on button "Buscar" at bounding box center [666, 353] width 78 height 16
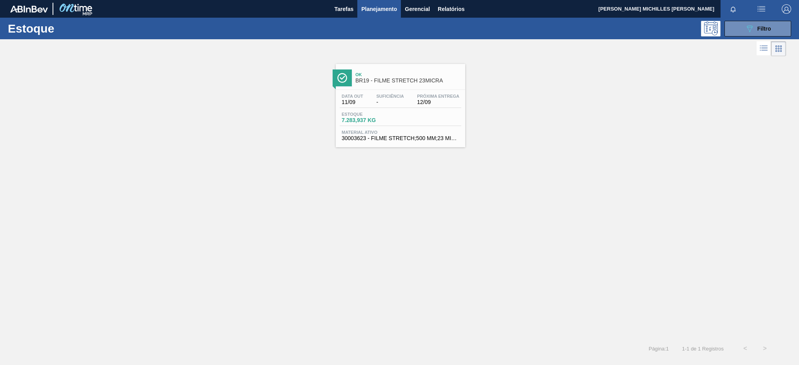
click at [448, 102] on span "12/09" at bounding box center [438, 102] width 42 height 6
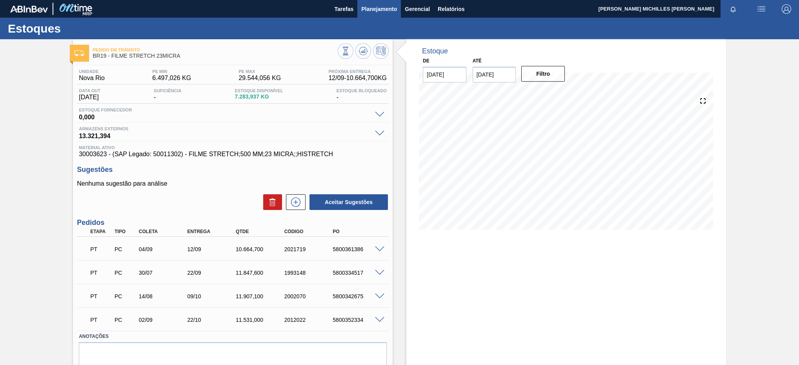
click at [371, 4] on button "Planejamento" at bounding box center [379, 9] width 44 height 18
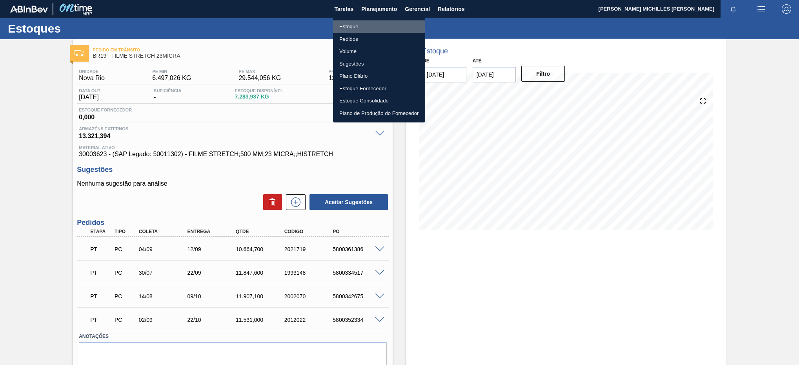
click at [355, 21] on li "Estoque" at bounding box center [379, 26] width 92 height 13
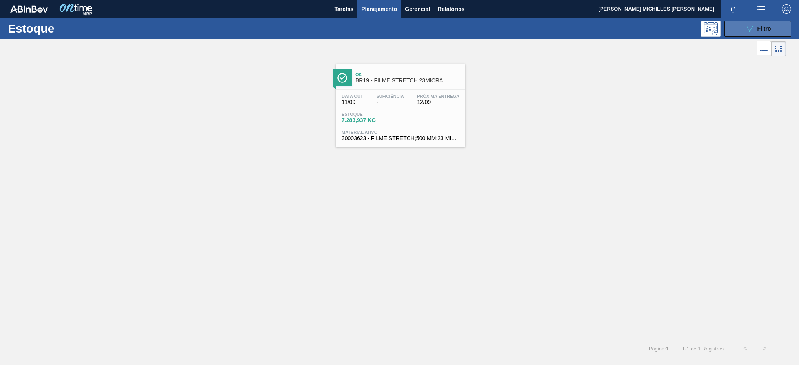
click at [750, 32] on icon "089F7B8B-B2A5-4AFE-B5C0-19BA573D28AC" at bounding box center [749, 28] width 9 height 9
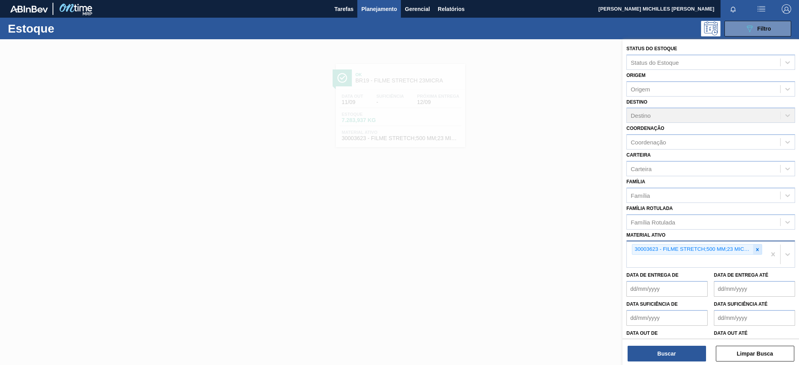
click at [754, 247] on icon at bounding box center [756, 249] width 5 height 5
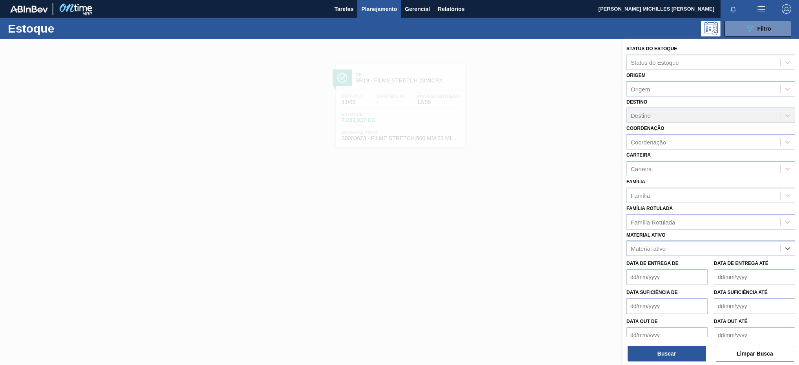
paste ativo "30004672"
type ativo "30004672"
click at [713, 264] on div "30004672 - FILME CONT LISO 860X45 MICRAS" at bounding box center [710, 267] width 169 height 15
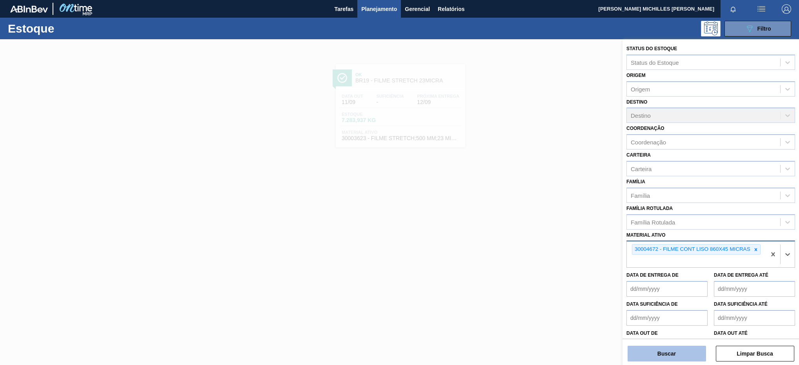
click at [685, 356] on button "Buscar" at bounding box center [666, 353] width 78 height 16
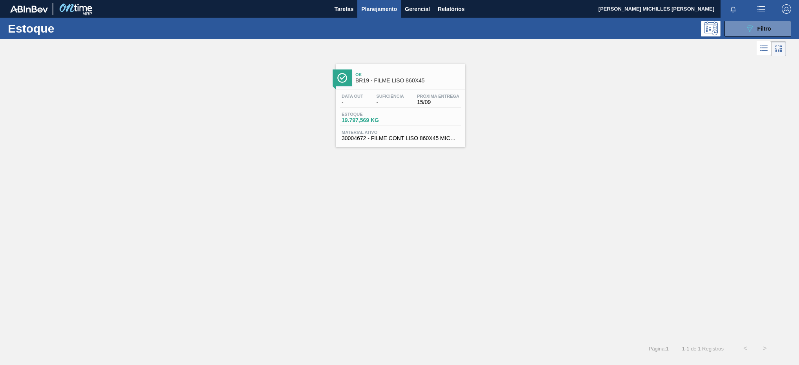
click at [394, 101] on span "-" at bounding box center [389, 102] width 27 height 6
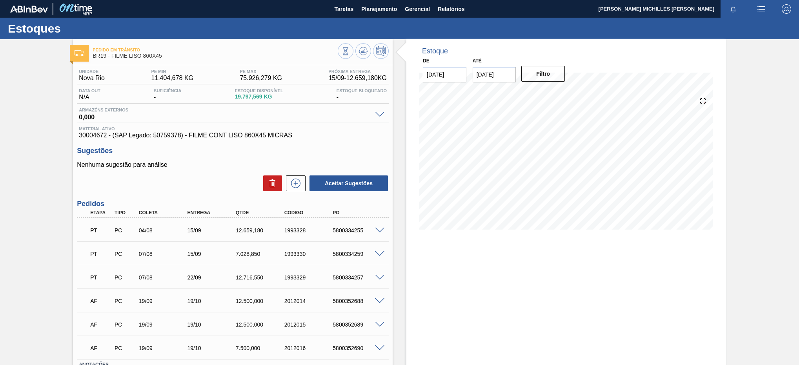
click at [379, 233] on div "5800334255" at bounding box center [358, 230] width 55 height 6
click at [382, 229] on span at bounding box center [379, 230] width 9 height 6
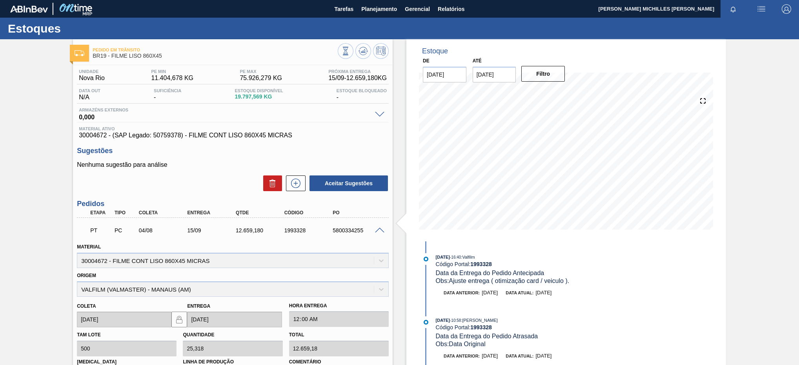
click at [54, 174] on div "Pedido em Trânsito BR19 - FILME LISO 860X45 Unidade Nova Rio PE MIN 11.404,678 …" at bounding box center [399, 327] width 799 height 576
